Goal: Task Accomplishment & Management: Manage account settings

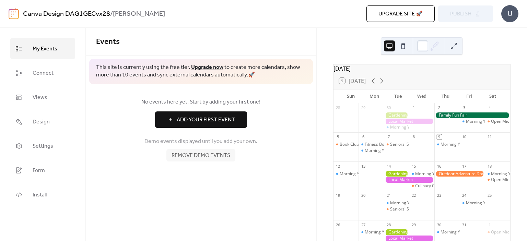
click at [401, 112] on div "30" at bounding box center [396, 107] width 25 height 9
click at [366, 73] on div "[DATE]" at bounding box center [421, 68] width 177 height 8
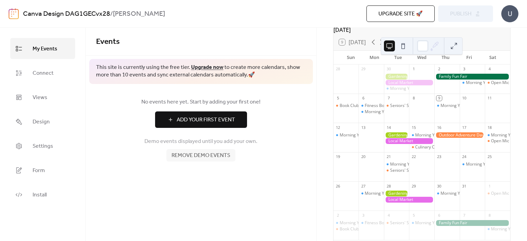
scroll to position [4, 0]
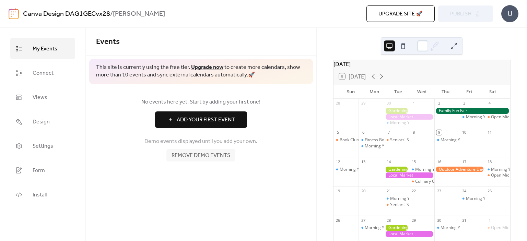
click at [451, 47] on button at bounding box center [453, 45] width 11 height 11
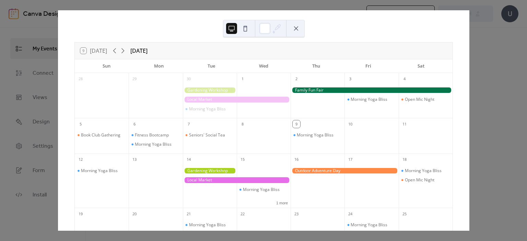
click at [331, 90] on div at bounding box center [371, 90] width 162 height 6
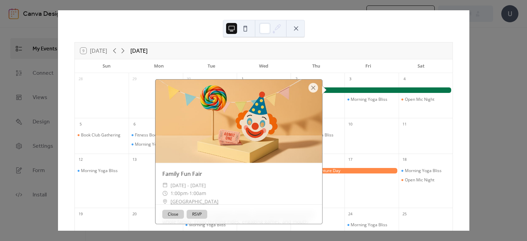
click at [171, 214] on button "Close" at bounding box center [173, 214] width 22 height 9
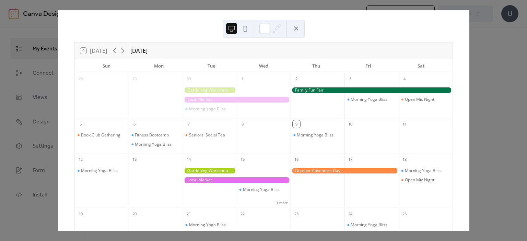
drag, startPoint x: 313, startPoint y: 88, endPoint x: 309, endPoint y: 89, distance: 4.2
click at [309, 89] on div at bounding box center [371, 90] width 162 height 6
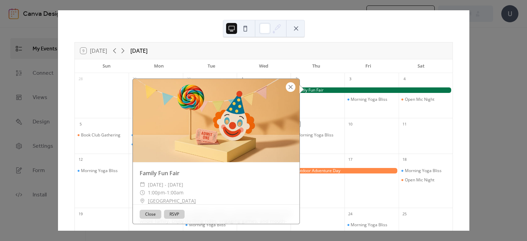
click at [286, 87] on div at bounding box center [291, 87] width 10 height 10
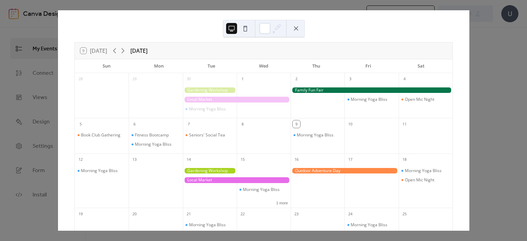
click at [93, 50] on div "9 [DATE]" at bounding box center [93, 51] width 27 height 6
click at [140, 51] on div "[DATE]" at bounding box center [138, 51] width 17 height 8
click at [121, 51] on icon at bounding box center [123, 51] width 8 height 8
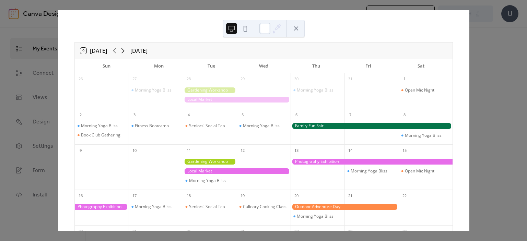
click at [121, 51] on icon at bounding box center [123, 51] width 8 height 8
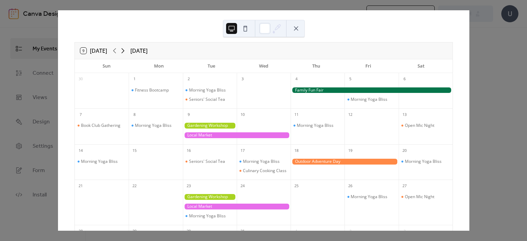
click at [121, 51] on icon at bounding box center [123, 51] width 8 height 8
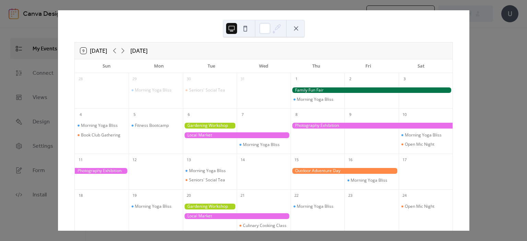
click at [277, 27] on icon at bounding box center [277, 28] width 10 height 10
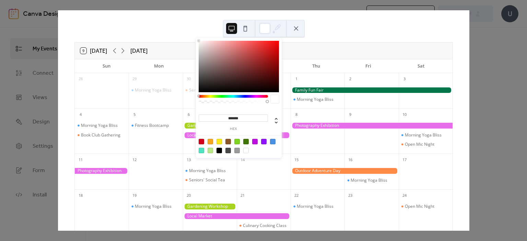
click at [297, 31] on button at bounding box center [295, 28] width 11 height 11
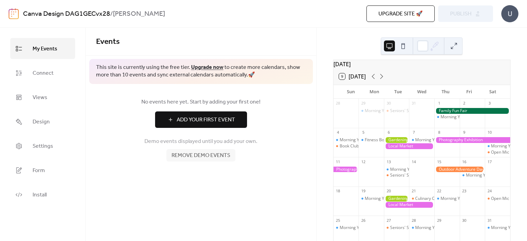
click at [459, 46] on div at bounding box center [422, 45] width 82 height 17
click at [452, 44] on button at bounding box center [453, 45] width 11 height 11
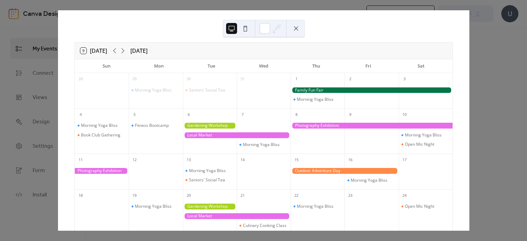
drag, startPoint x: 292, startPoint y: 90, endPoint x: 329, endPoint y: 94, distance: 37.6
click at [329, 94] on div "Morning Yoga Bliss" at bounding box center [317, 95] width 54 height 22
click at [318, 88] on div at bounding box center [371, 90] width 162 height 6
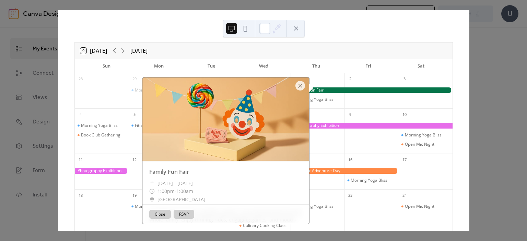
click at [318, 88] on div at bounding box center [371, 90] width 162 height 6
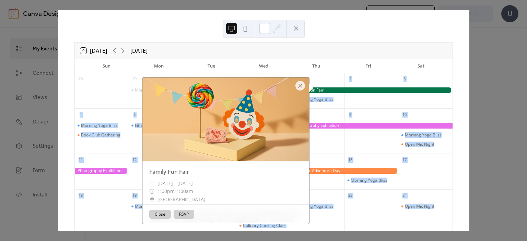
drag, startPoint x: 318, startPoint y: 88, endPoint x: 302, endPoint y: 91, distance: 16.7
click at [302, 91] on div "9 [DATE] [DATE] Sun Mon Tue Wed Thu Fri Sat 28 29 Morning Yoga Bliss 30 Seniors…" at bounding box center [263, 185] width 378 height 286
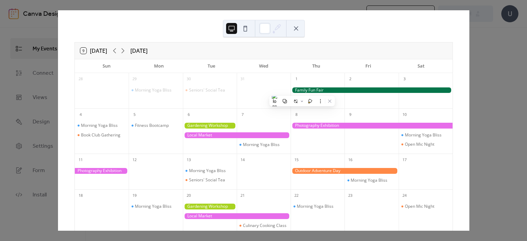
click at [469, 40] on div "9 [DATE] [DATE] Sun Mon Tue Wed Thu Fri Sat 28 29 Morning Yoga Bliss 30 Seniors…" at bounding box center [263, 120] width 411 height 220
click at [296, 26] on button at bounding box center [295, 28] width 11 height 11
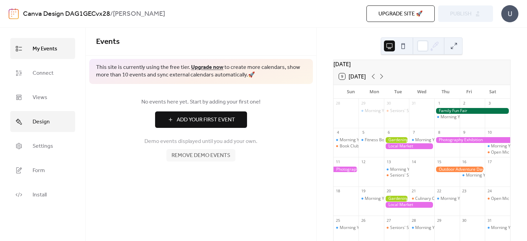
click at [40, 119] on span "Design" at bounding box center [41, 122] width 17 height 11
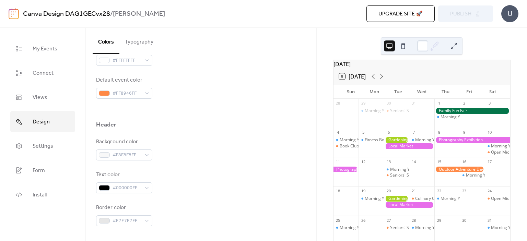
scroll to position [32, 0]
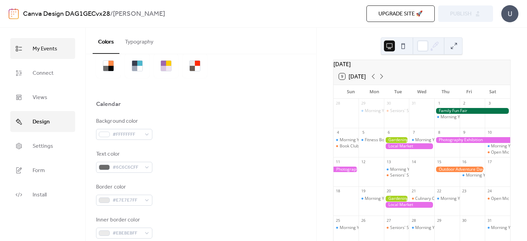
click at [44, 49] on span "My Events" at bounding box center [45, 49] width 25 height 11
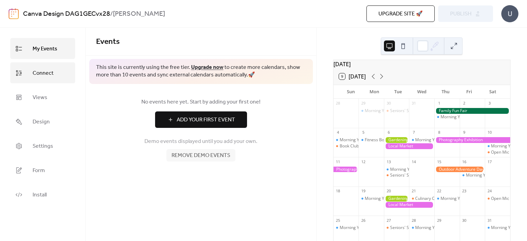
click at [28, 69] on link "Connect" at bounding box center [42, 72] width 65 height 21
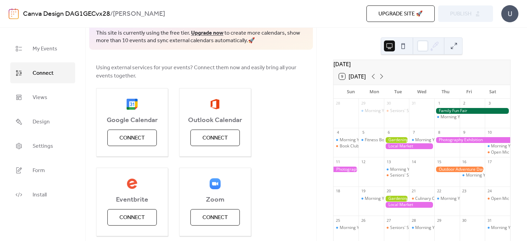
scroll to position [69, 0]
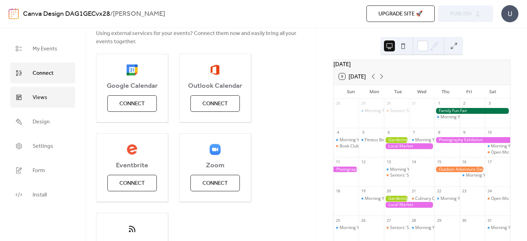
click at [43, 94] on span "Views" at bounding box center [40, 97] width 15 height 11
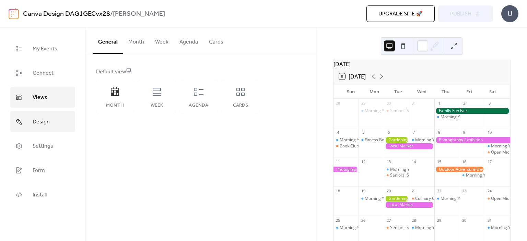
click at [42, 126] on span "Design" at bounding box center [41, 122] width 17 height 11
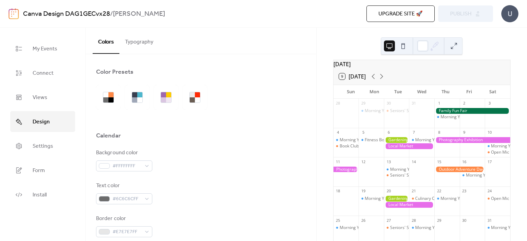
scroll to position [171, 0]
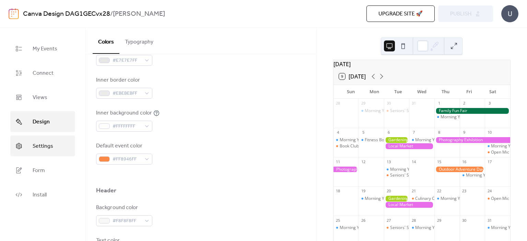
click at [27, 142] on link "Settings" at bounding box center [42, 145] width 65 height 21
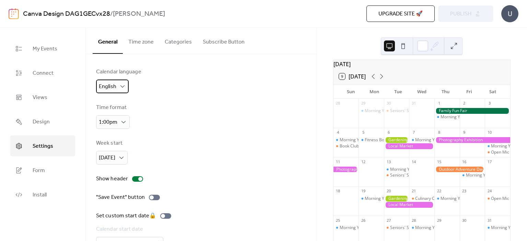
click at [116, 87] on div "English" at bounding box center [112, 87] width 33 height 14
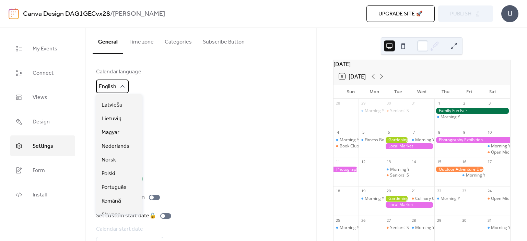
scroll to position [79, 0]
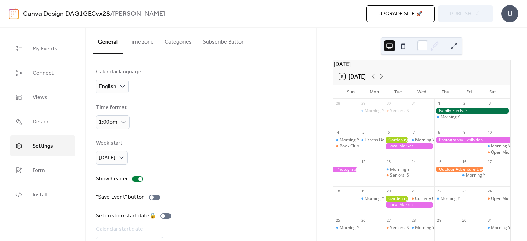
click at [218, 64] on div "Calendar language English Time format 1:00pm Week start [DATE] Show header "Sav…" at bounding box center [201, 168] width 230 height 229
click at [41, 167] on span "Form" at bounding box center [39, 170] width 12 height 11
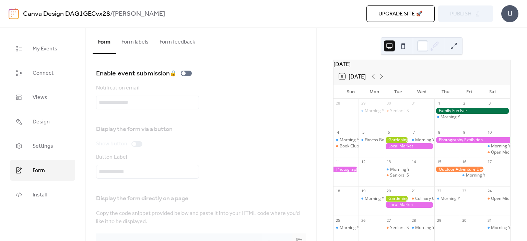
click at [139, 41] on button "Form labels" at bounding box center [135, 40] width 38 height 25
